Goal: Information Seeking & Learning: Find specific fact

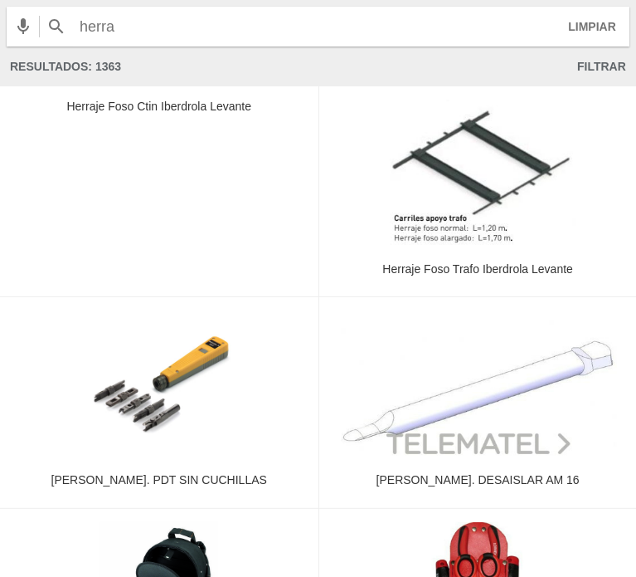
drag, startPoint x: 144, startPoint y: 16, endPoint x: 2, endPoint y: 26, distance: 142.2
click at [2, 26] on div "herra LIMPIAR CERRAR Resultados: 1363 FILTRAR Sorry, no suggestions found." at bounding box center [318, 43] width 636 height 86
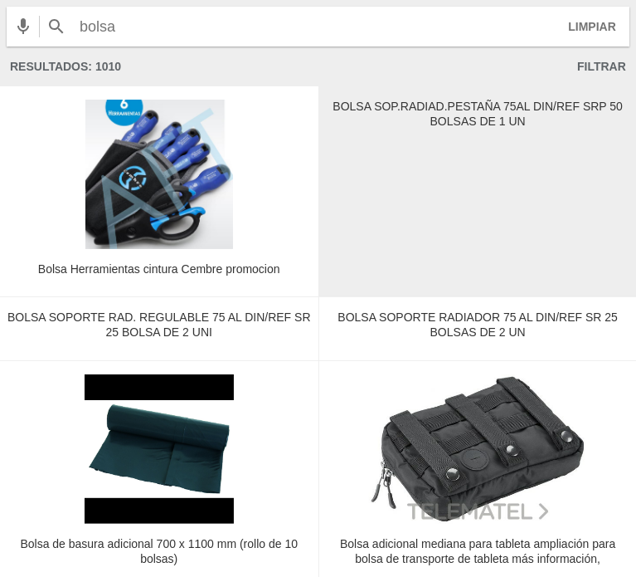
type input "bolsa"
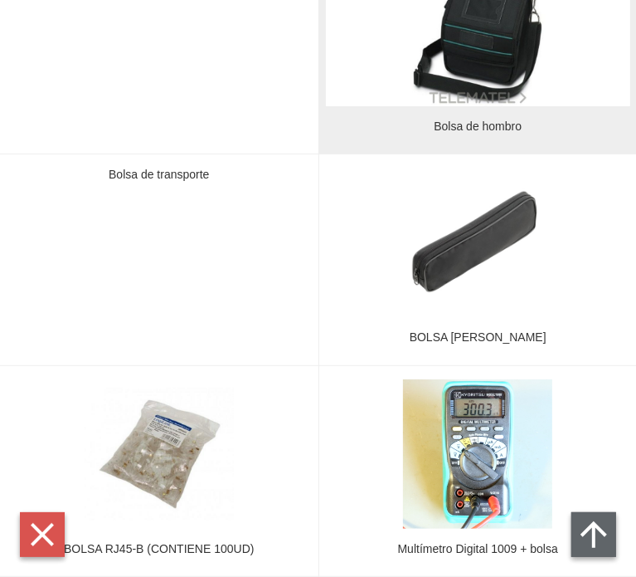
scroll to position [3318, 0]
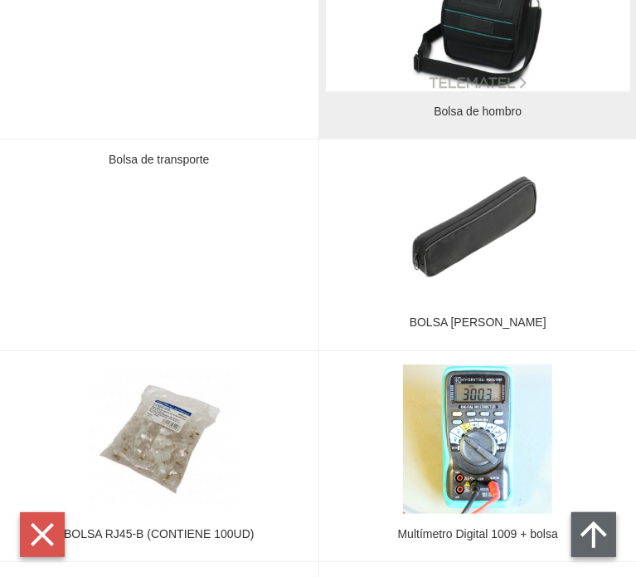
click at [419, 103] on link "Bolsa de hombro" at bounding box center [478, 34] width 319 height 210
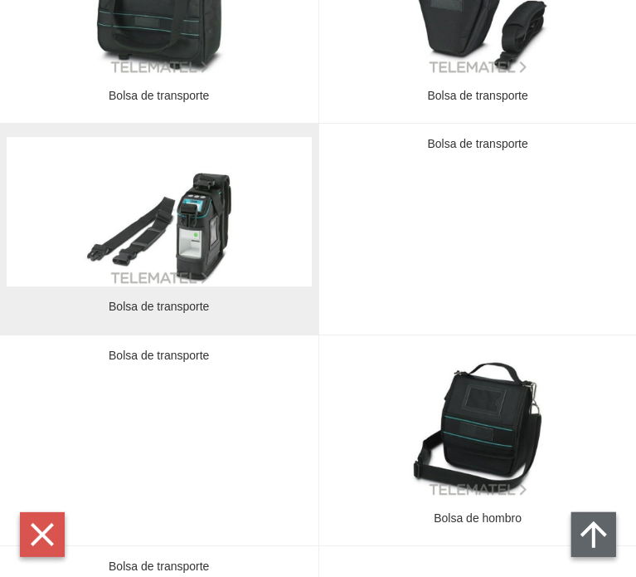
scroll to position [2912, 0]
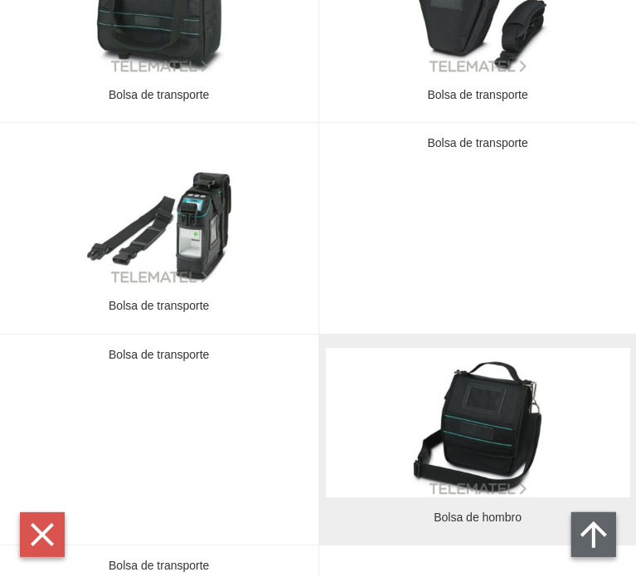
click at [451, 421] on img at bounding box center [477, 422] width 149 height 149
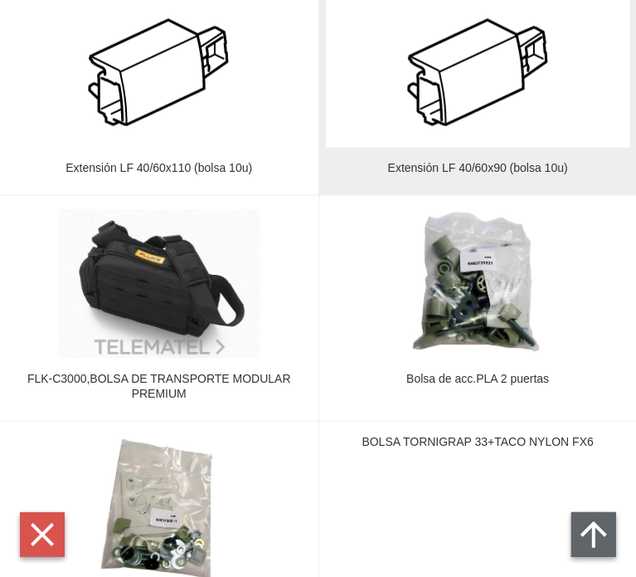
scroll to position [10461, 0]
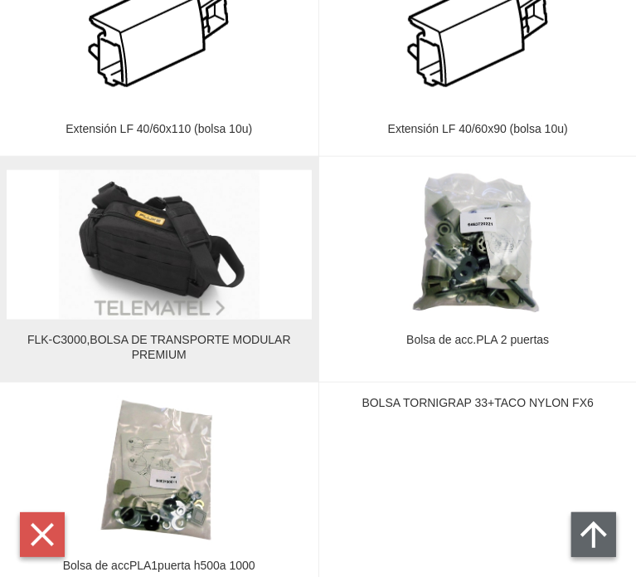
click at [196, 287] on img at bounding box center [159, 244] width 201 height 149
click at [169, 341] on div "FLK-C3000,BOLSA DE TRANSPORTE MODULAR PREMIUM" at bounding box center [159, 348] width 305 height 30
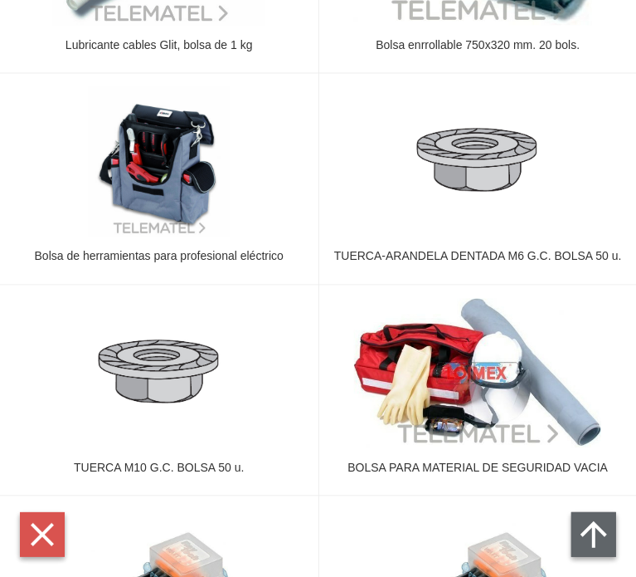
scroll to position [27165, 0]
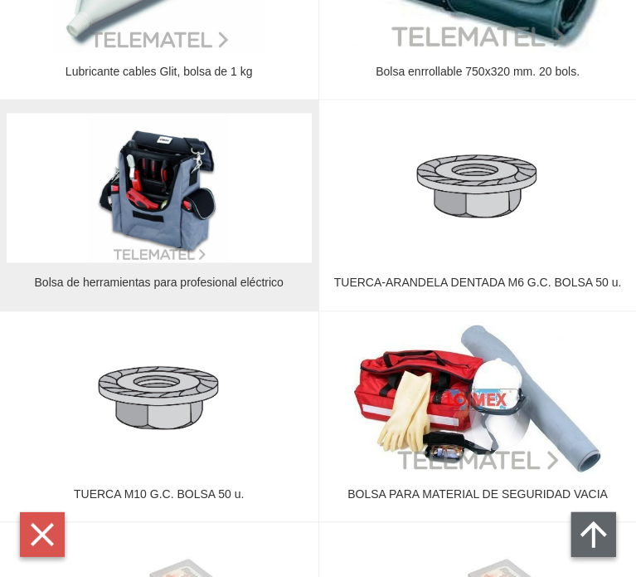
click at [176, 229] on img at bounding box center [159, 187] width 141 height 149
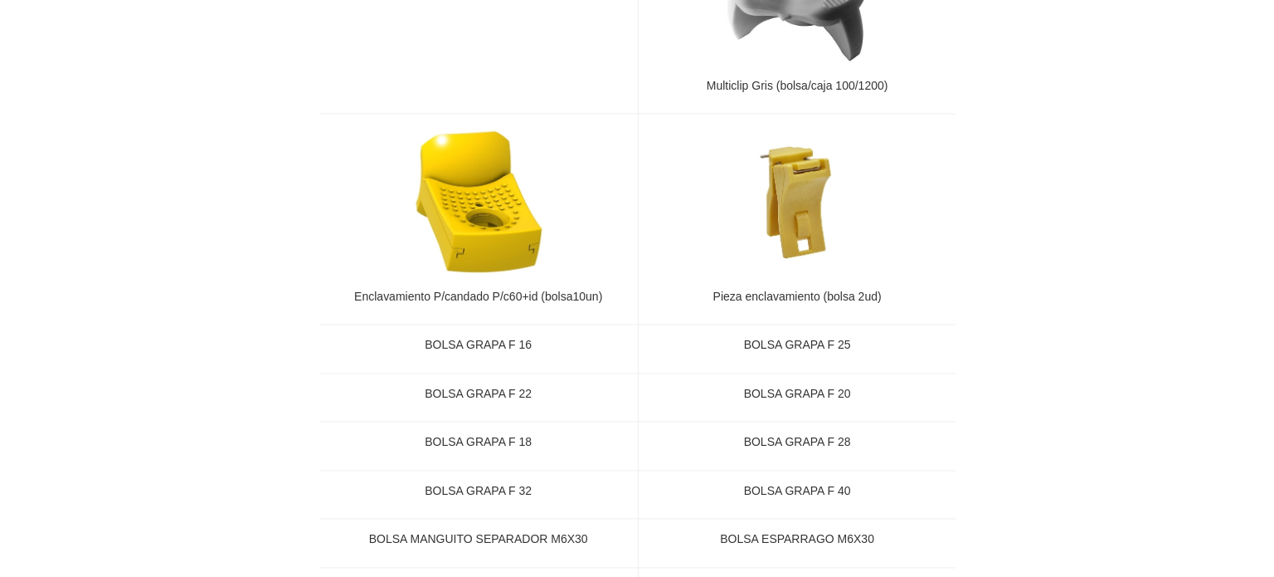
scroll to position [0, 0]
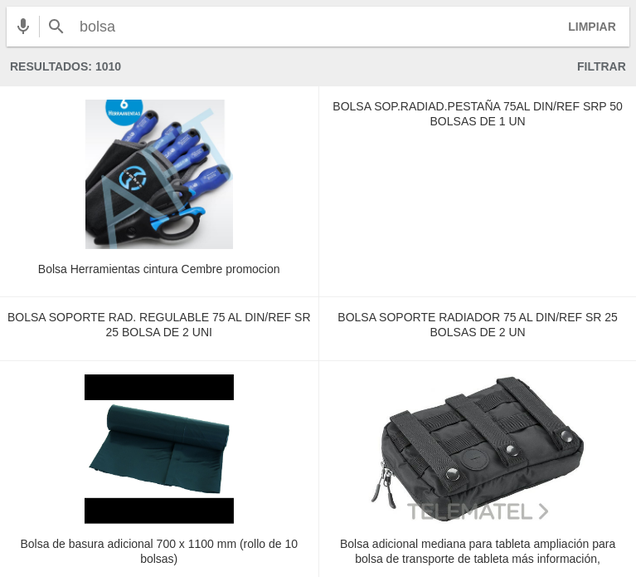
click at [119, 18] on input "bolsa" at bounding box center [314, 27] width 482 height 40
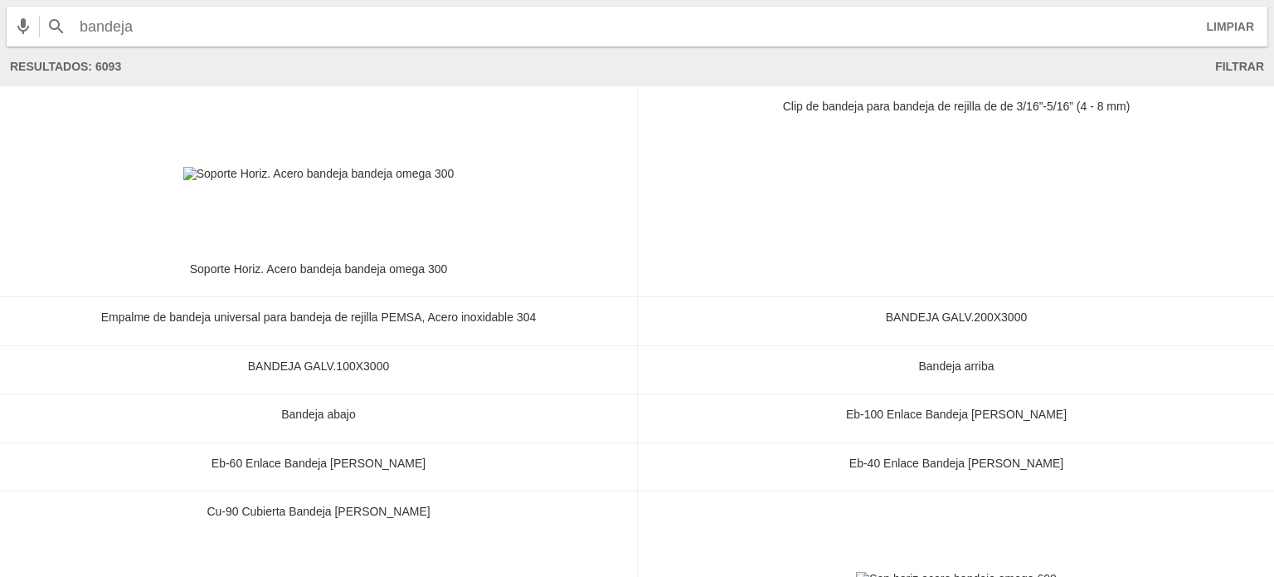
click at [257, 31] on input "bandeja" at bounding box center [633, 27] width 1120 height 40
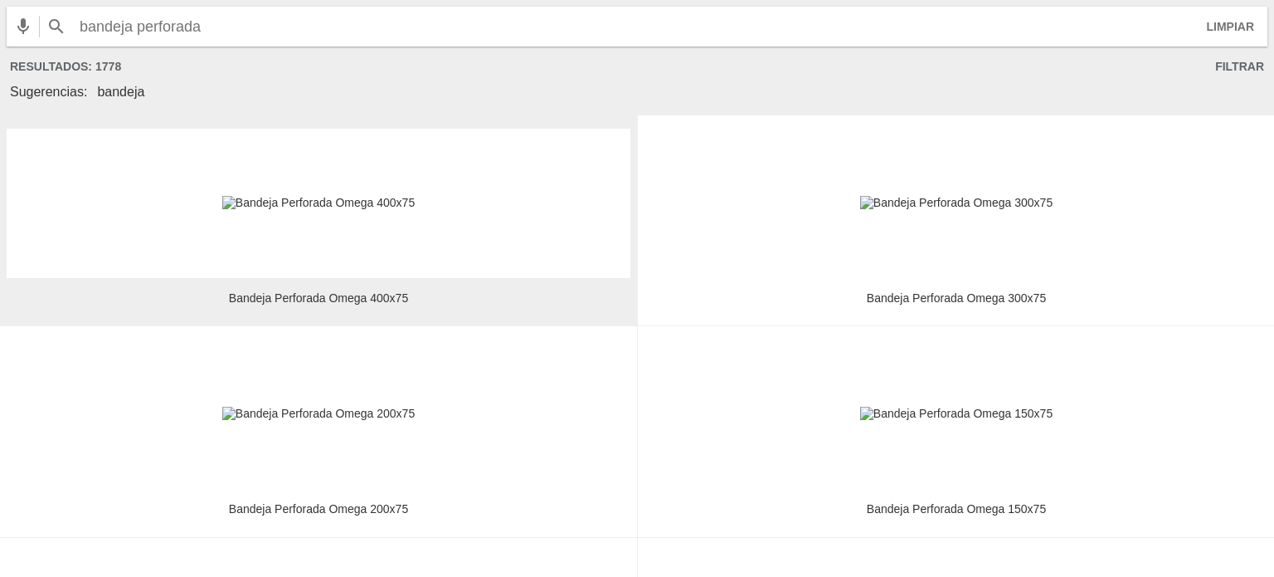
type input "bandeja perforada"
click at [402, 263] on figure at bounding box center [319, 203] width 624 height 149
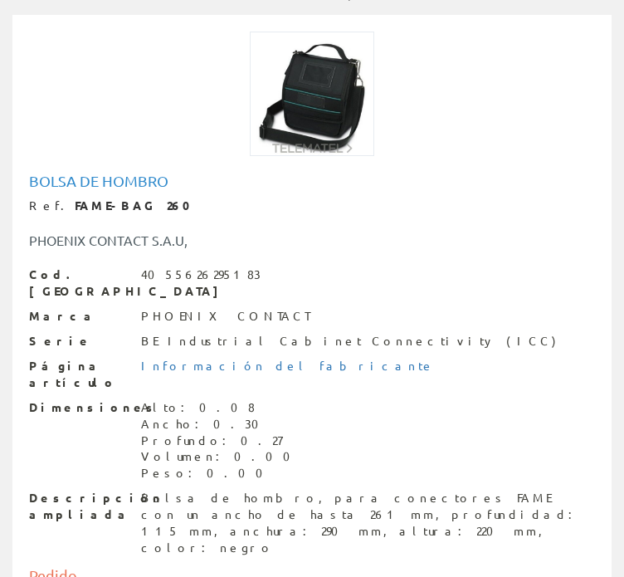
scroll to position [166, 0]
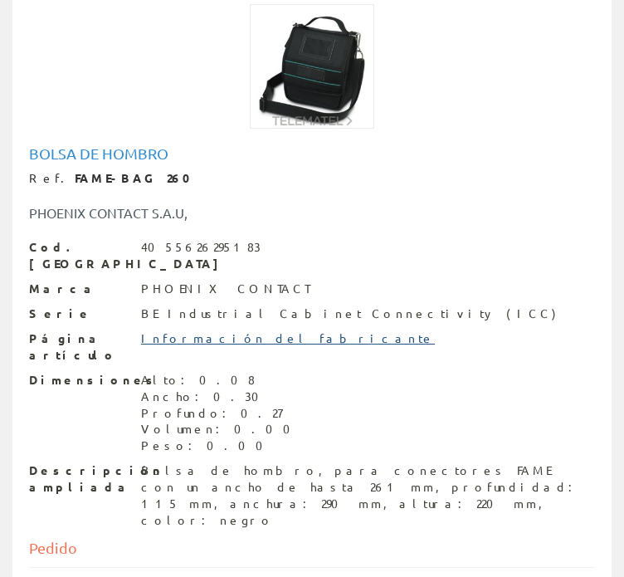
click at [220, 330] on link "Información del fabricante" at bounding box center [288, 337] width 294 height 15
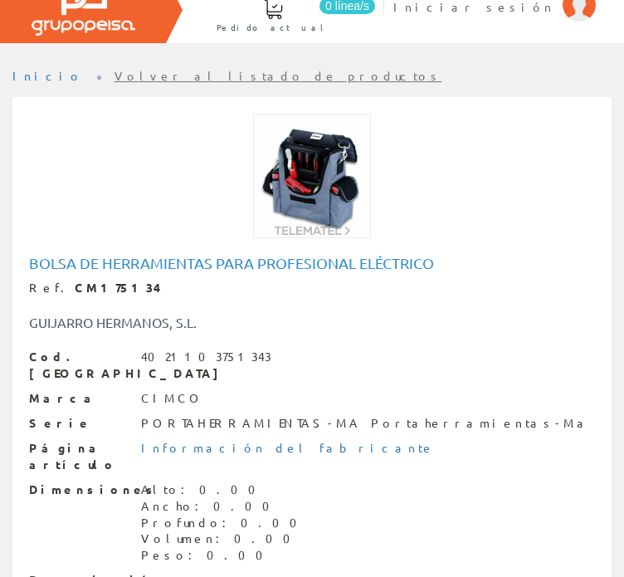
scroll to position [83, 0]
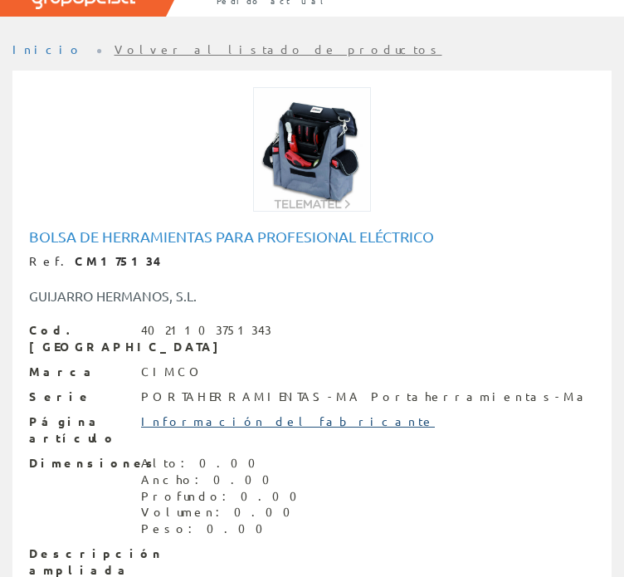
click at [226, 413] on link "Información del fabricante" at bounding box center [288, 420] width 294 height 15
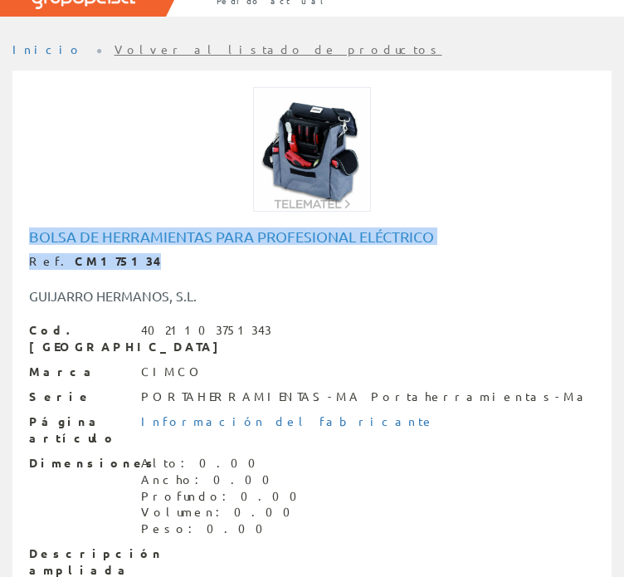
drag, startPoint x: 121, startPoint y: 264, endPoint x: 18, endPoint y: 235, distance: 106.9
click at [18, 235] on div "Bolsa de herramientas para profesional eléctrico Ref. CM175134 [PERSON_NAME] HE…" at bounding box center [312, 403] width 591 height 350
copy div "Bolsa de herramientas para profesional eléctrico Ref. CM175134"
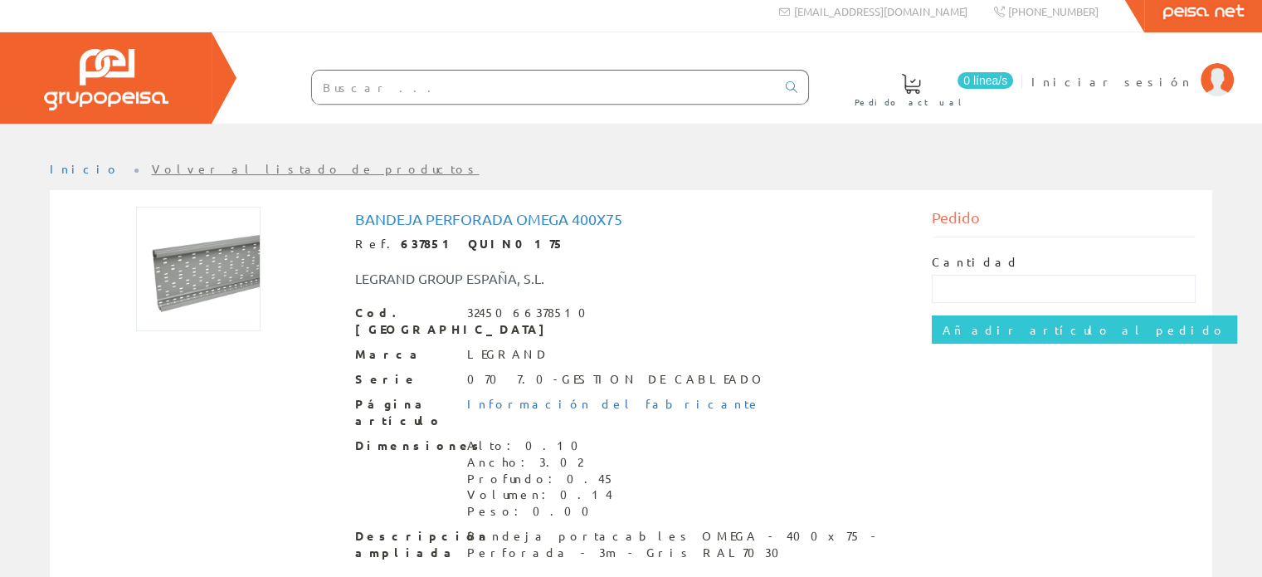
scroll to position [14, 0]
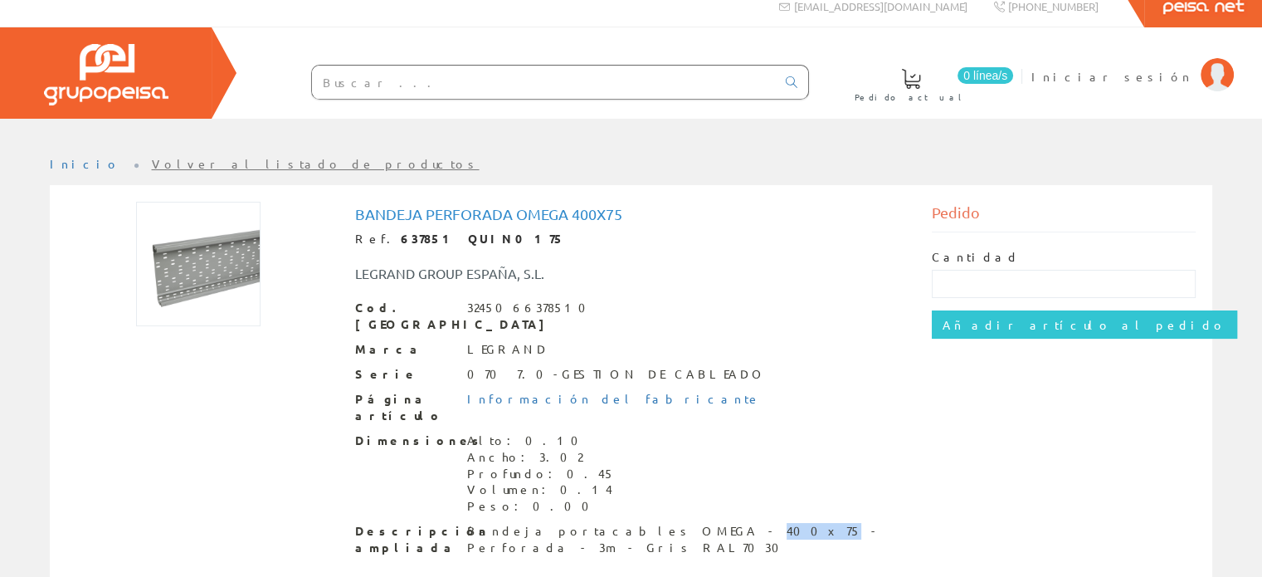
drag, startPoint x: 664, startPoint y: 496, endPoint x: 628, endPoint y: 501, distance: 36.0
click at [628, 523] on div "Bandeja portacables OMEGA - 400x75 - Perforada - 3m - Gris RAL7030" at bounding box center [687, 539] width 440 height 33
